Goal: Information Seeking & Learning: Understand process/instructions

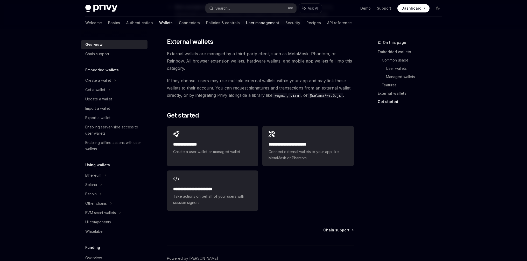
click at [246, 23] on link "User management" at bounding box center [262, 23] width 33 height 12
type textarea "*"
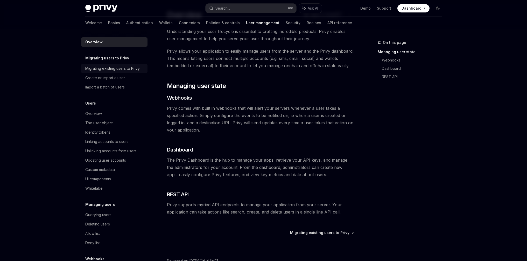
click at [105, 71] on div "Migrating existing users to Privy" at bounding box center [112, 68] width 54 height 6
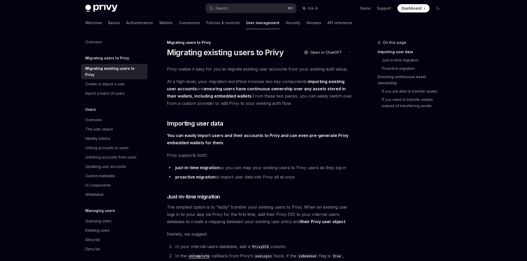
drag, startPoint x: 165, startPoint y: 67, endPoint x: 301, endPoint y: 106, distance: 141.7
drag, startPoint x: 329, startPoint y: 103, endPoint x: 305, endPoint y: 103, distance: 24.1
click at [329, 103] on span "At a high-level, your migration workflow involves two key components: importing…" at bounding box center [260, 92] width 187 height 29
drag, startPoint x: 292, startPoint y: 104, endPoint x: 177, endPoint y: 64, distance: 121.6
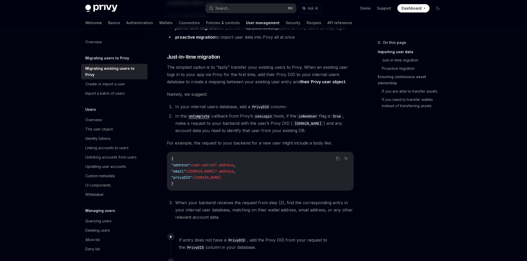
scroll to position [140, 0]
click at [307, 24] on link "Recipes" at bounding box center [314, 23] width 15 height 12
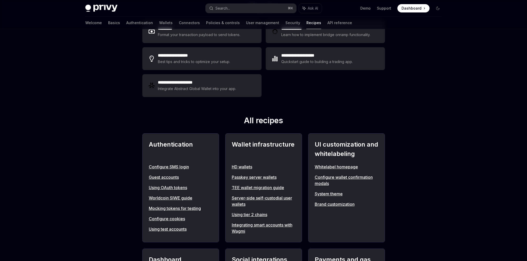
scroll to position [130, 0]
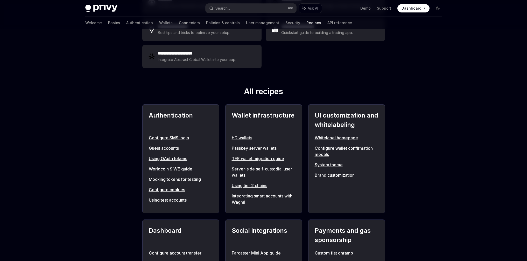
click at [156, 159] on link "Using OAuth tokens" at bounding box center [181, 158] width 64 height 6
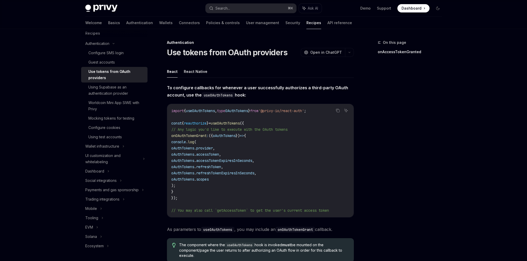
click at [235, 159] on span "accessTokenExpiresInSeconds" at bounding box center [224, 160] width 56 height 5
click at [221, 166] on span "refreshToken" at bounding box center [208, 166] width 25 height 5
click at [231, 172] on span "refreshTokenExpiresInSeconds" at bounding box center [225, 173] width 58 height 5
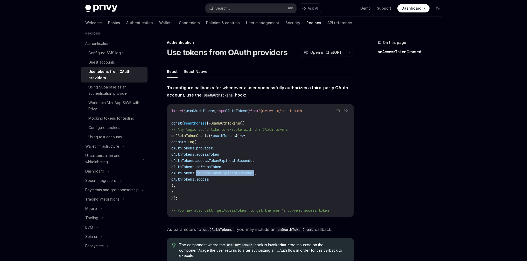
click at [231, 172] on span "refreshTokenExpiresInSeconds" at bounding box center [225, 173] width 58 height 5
click at [221, 167] on span "refreshToken" at bounding box center [208, 166] width 25 height 5
click at [209, 178] on span "scopes" at bounding box center [202, 179] width 12 height 5
click at [217, 174] on span "refreshTokenExpiresInSeconds" at bounding box center [225, 173] width 58 height 5
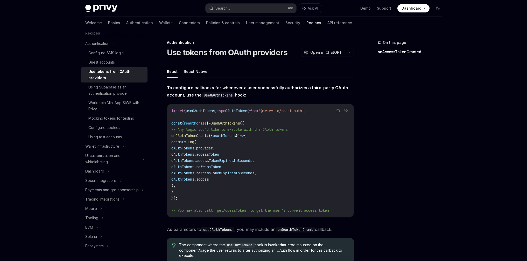
click at [219, 155] on span "accessToken" at bounding box center [207, 154] width 23 height 5
click at [213, 149] on span "provider" at bounding box center [204, 148] width 17 height 5
click at [341, 145] on code "import { useOAuthTokens , type OAuthTokens } from '@privy-io/react-auth' ; cons…" at bounding box center [260, 161] width 178 height 106
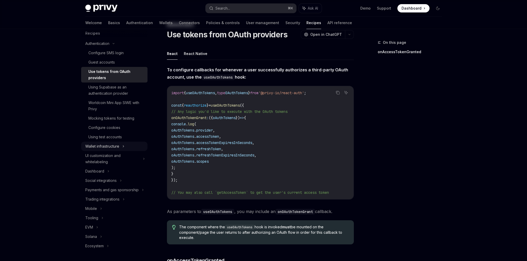
scroll to position [30, 0]
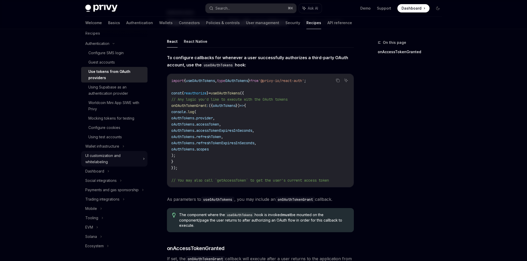
click at [142, 153] on div "UI customization and whitelabeling" at bounding box center [114, 159] width 66 height 16
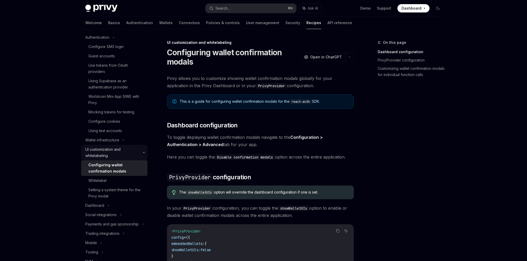
click at [141, 152] on icon at bounding box center [144, 152] width 6 height 2
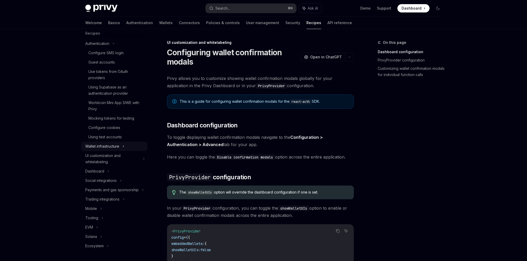
click at [124, 143] on icon at bounding box center [123, 146] width 2 height 6
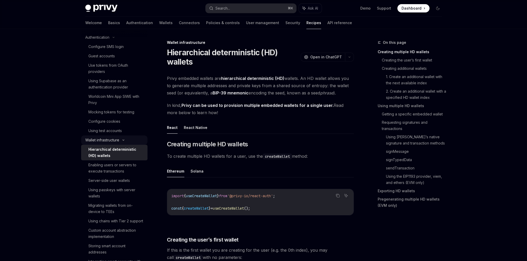
click at [124, 140] on icon at bounding box center [124, 140] width 2 height 1
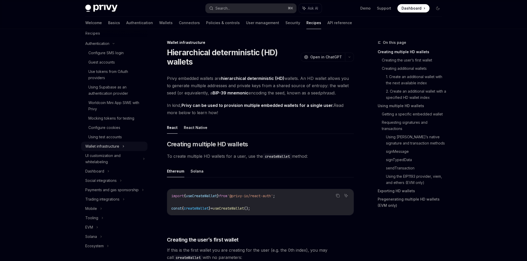
click at [124, 145] on icon at bounding box center [123, 146] width 1 height 2
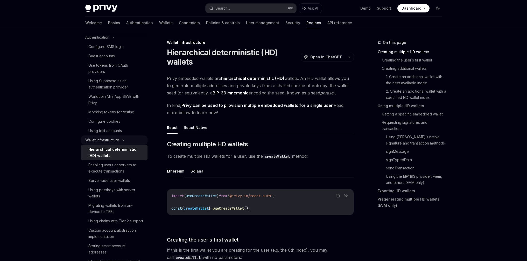
click at [124, 139] on icon at bounding box center [123, 140] width 6 height 2
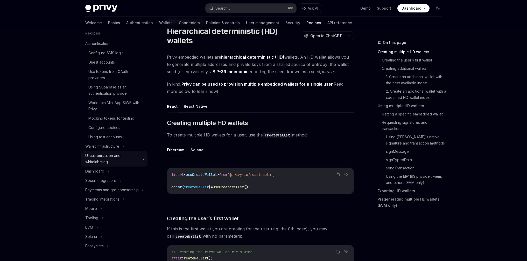
scroll to position [21, 0]
click at [110, 166] on div "Dashboard" at bounding box center [114, 170] width 66 height 9
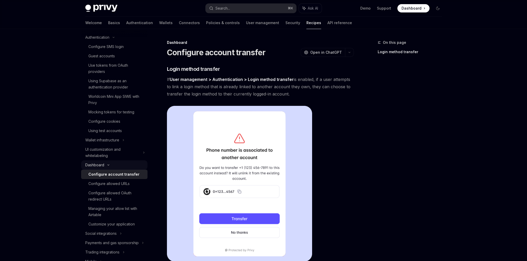
click at [111, 164] on icon at bounding box center [108, 165] width 6 height 2
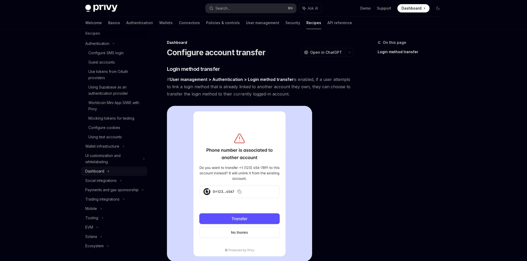
click at [109, 166] on div "Dashboard" at bounding box center [114, 170] width 66 height 9
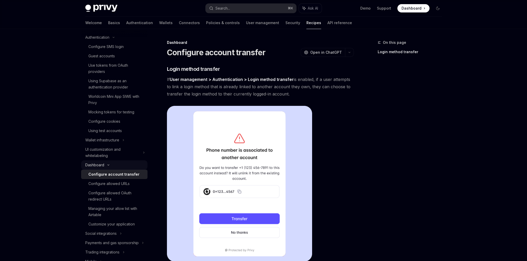
click at [108, 164] on icon at bounding box center [108, 165] width 6 height 2
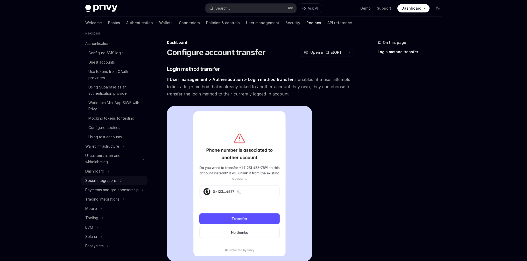
click at [119, 176] on div "Social integrations" at bounding box center [114, 180] width 66 height 9
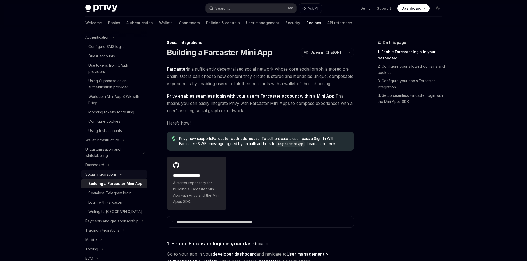
click at [122, 174] on icon at bounding box center [121, 174] width 2 height 1
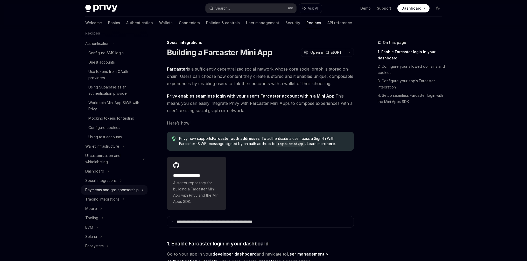
click at [141, 185] on div "Payments and gas sponsorship" at bounding box center [114, 189] width 66 height 9
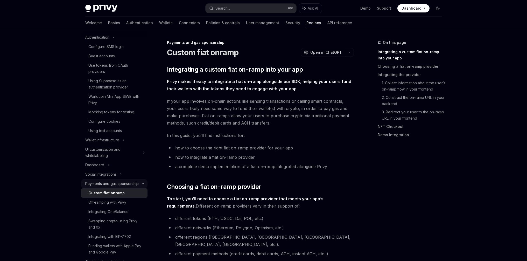
click at [140, 184] on div "Payments and gas sponsorship" at bounding box center [114, 183] width 66 height 9
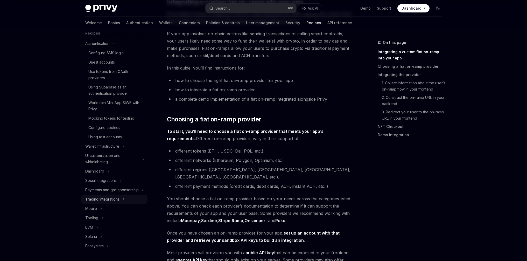
scroll to position [72, 0]
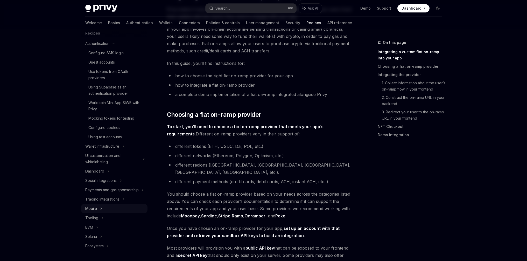
click at [99, 210] on div "Mobile" at bounding box center [114, 208] width 66 height 9
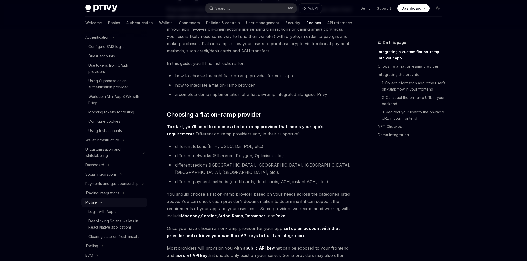
click at [102, 203] on icon at bounding box center [101, 202] width 6 height 2
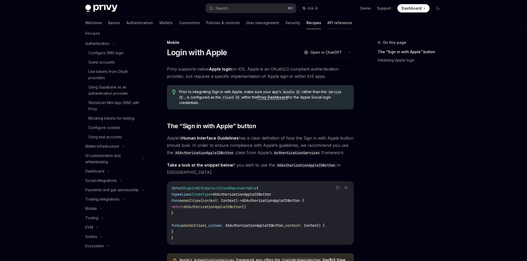
click at [327, 25] on link "API reference" at bounding box center [339, 23] width 25 height 12
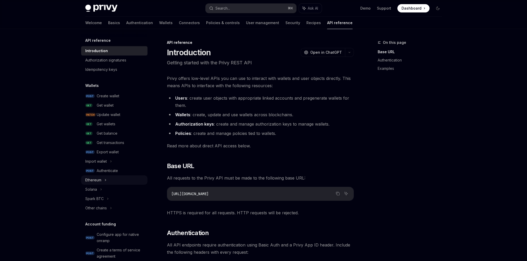
click at [101, 179] on div "Ethereum" at bounding box center [93, 180] width 16 height 6
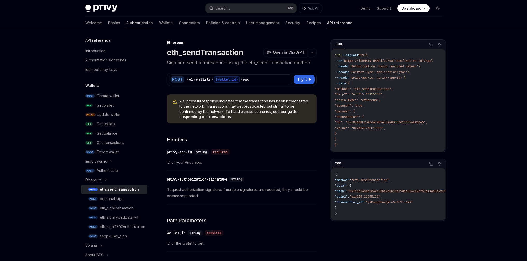
click at [126, 23] on link "Authentication" at bounding box center [139, 23] width 27 height 12
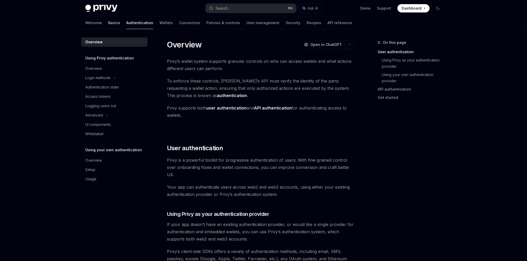
click at [108, 23] on link "Basics" at bounding box center [114, 23] width 12 height 12
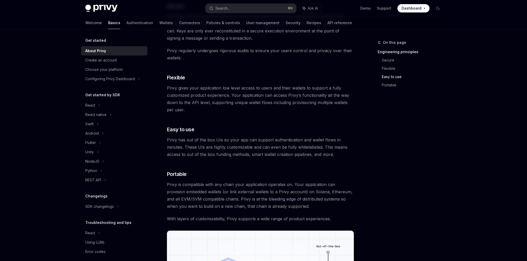
scroll to position [341, 0]
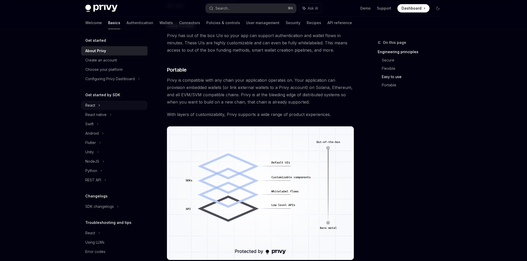
click at [95, 108] on div "React" at bounding box center [114, 105] width 66 height 9
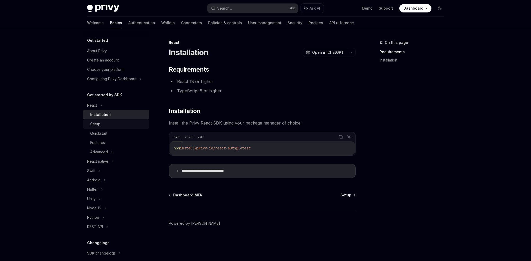
click at [101, 125] on div "Setup" at bounding box center [118, 124] width 56 height 6
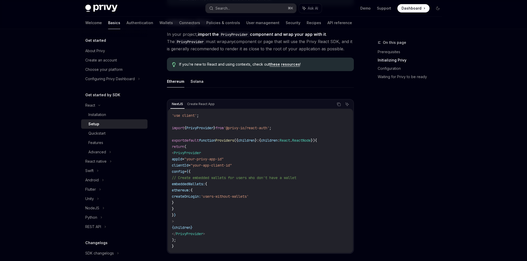
scroll to position [112, 0]
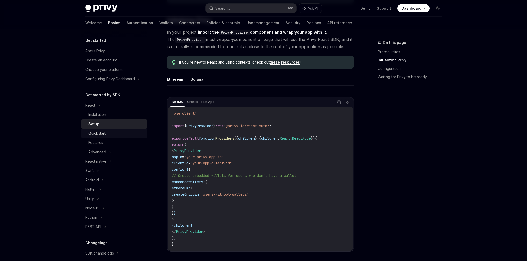
click at [122, 134] on div "Quickstart" at bounding box center [116, 133] width 56 height 6
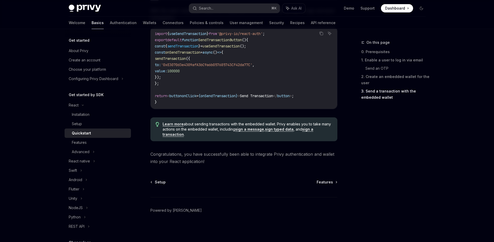
click at [232, 79] on code "import { useSendTransaction } from '@privy-io/react-auth' ; export default func…" at bounding box center [244, 68] width 178 height 75
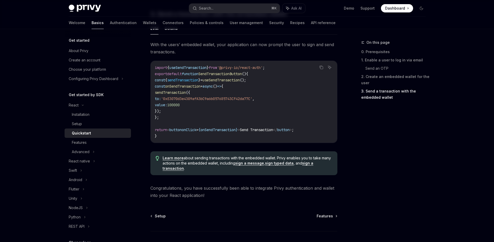
scroll to position [444, 0]
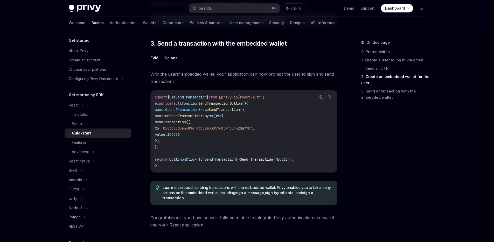
click at [203, 130] on span "'0xE3070d3e4309afA3bC9a6b057685743CF42da77C'" at bounding box center [206, 128] width 91 height 5
click at [225, 130] on span "'0xE3070d3e4309afA3bC9a6b057685743CF42da77C'" at bounding box center [206, 128] width 91 height 5
click at [208, 130] on span "'0xE3070d3e4309afA3bC9a6b057685743CF42da77C'" at bounding box center [206, 128] width 91 height 5
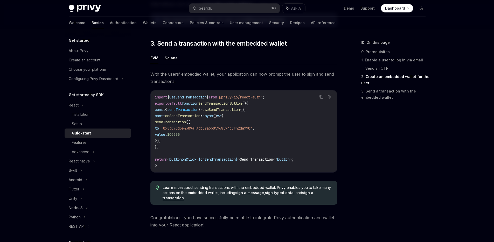
click at [186, 124] on span "sendTransaction" at bounding box center [170, 122] width 31 height 5
click at [195, 117] on span "onSendTransaction" at bounding box center [182, 116] width 35 height 5
click at [237, 112] on span "useSendTransaction" at bounding box center [220, 109] width 37 height 5
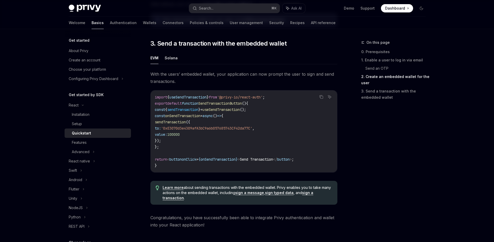
click at [237, 112] on span "useSendTransaction" at bounding box center [220, 109] width 37 height 5
click at [242, 105] on span "SendTransactionButton" at bounding box center [220, 103] width 44 height 5
click at [239, 111] on span "useSendTransaction" at bounding box center [220, 109] width 37 height 5
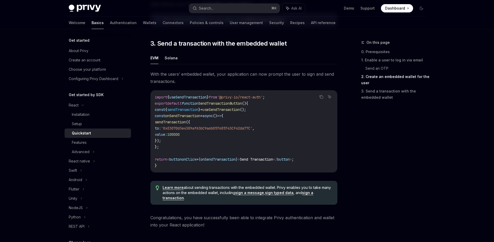
click at [291, 108] on code "import { useSendTransaction } from '@privy-io/react-auth' ; export default func…" at bounding box center [244, 131] width 178 height 75
click at [187, 100] on span "useSendTransaction" at bounding box center [187, 97] width 37 height 5
click at [234, 106] on span "SendTransactionButton" at bounding box center [220, 103] width 44 height 5
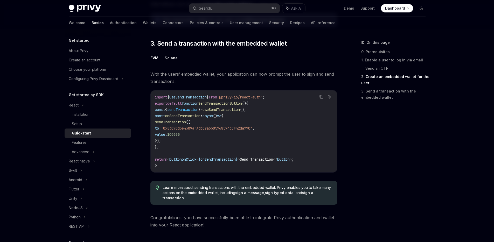
click at [224, 112] on span "useSendTransaction" at bounding box center [220, 109] width 37 height 5
click at [194, 111] on span "sendTransaction" at bounding box center [182, 109] width 31 height 5
click at [237, 112] on span "useSendTransaction" at bounding box center [220, 109] width 37 height 5
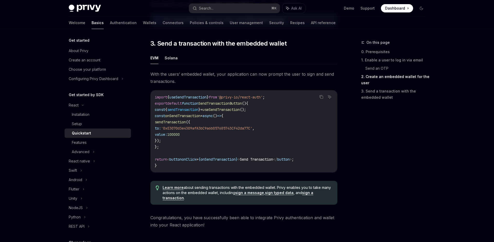
click at [237, 112] on span "useSendTransaction" at bounding box center [220, 109] width 37 height 5
click at [193, 112] on span "sendTransaction" at bounding box center [182, 109] width 31 height 5
click at [240, 110] on span "useSendTransaction" at bounding box center [220, 109] width 37 height 5
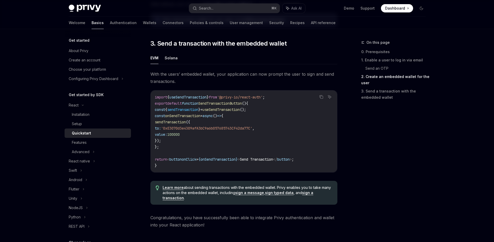
click at [191, 118] on span "onSendTransaction" at bounding box center [182, 116] width 35 height 5
click at [213, 117] on span "async" at bounding box center [207, 116] width 10 height 5
click at [181, 123] on span "sendTransaction" at bounding box center [170, 122] width 31 height 5
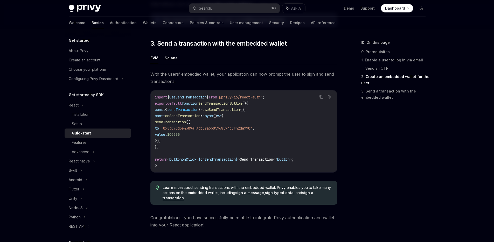
click at [181, 123] on span "sendTransaction" at bounding box center [170, 122] width 31 height 5
click at [215, 131] on span "'0xE3070d3e4309afA3bC9a6b057685743CF42da77C'" at bounding box center [206, 128] width 91 height 5
click at [248, 128] on span "'0xE3070d3e4309afA3bC9a6b057685743CF42da77C'" at bounding box center [206, 128] width 91 height 5
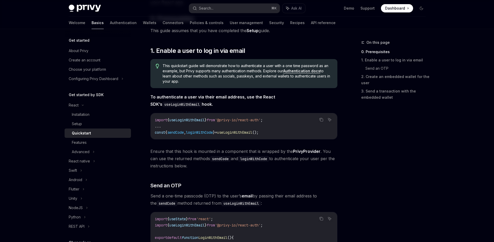
scroll to position [67, 0]
click at [246, 131] on span "useLoginWithEmail" at bounding box center [234, 132] width 35 height 5
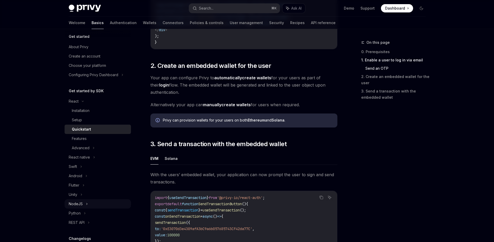
scroll to position [0, 0]
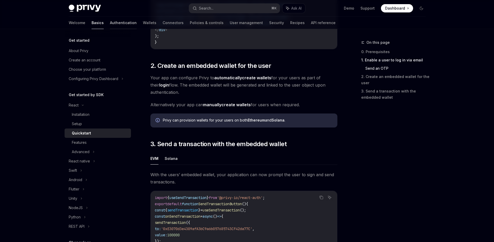
click at [110, 22] on link "Authentication" at bounding box center [123, 23] width 27 height 12
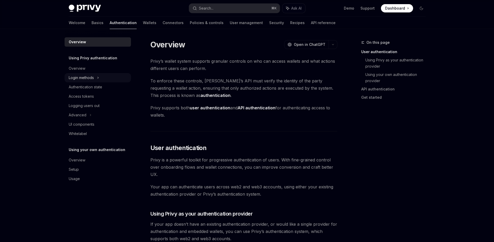
click at [93, 79] on div "Login methods" at bounding box center [81, 78] width 25 height 6
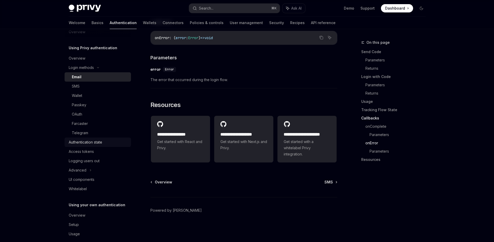
scroll to position [17, 0]
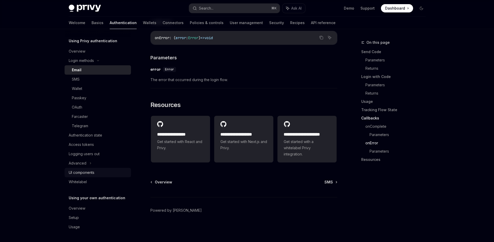
click at [84, 171] on div "UI components" at bounding box center [82, 173] width 26 height 6
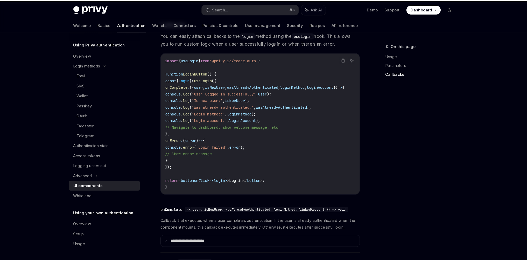
scroll to position [655, 0]
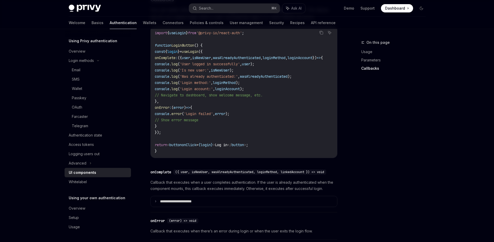
type textarea "*"
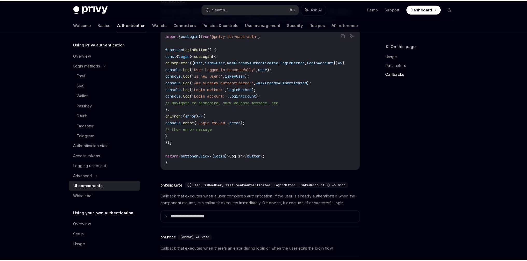
scroll to position [0, 0]
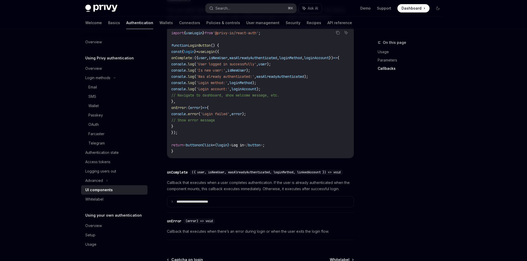
click at [417, 99] on div "On this page Usage Parameters Callbacks" at bounding box center [406, 149] width 79 height 221
click at [215, 54] on span "useLogin" at bounding box center [206, 51] width 17 height 5
click at [267, 57] on code "import { useLogin } from '@privy-io/react-auth' ; function LoginButton () { con…" at bounding box center [261, 92] width 180 height 124
click at [215, 54] on span "useLogin" at bounding box center [206, 51] width 17 height 5
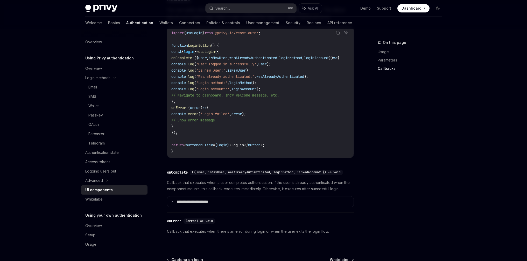
click at [215, 54] on span "useLogin" at bounding box center [206, 51] width 17 height 5
click at [244, 55] on code "import { useLogin } from '@privy-io/react-auth' ; function LoginButton () { con…" at bounding box center [261, 92] width 180 height 124
